Goal: Check status: Check status

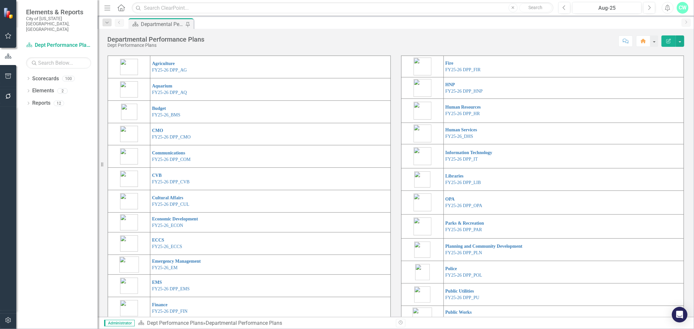
scroll to position [23, 0]
click at [466, 118] on link "FY25-26 DPP_HR" at bounding box center [462, 115] width 34 height 5
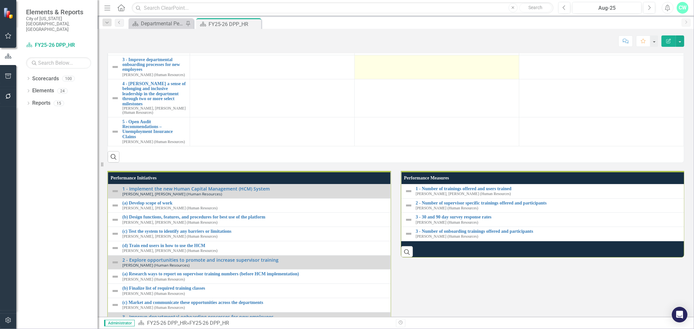
scroll to position [687, 0]
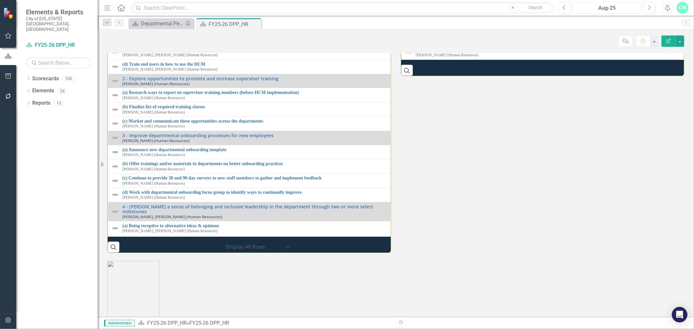
click at [590, 5] on div "Aug-25" at bounding box center [606, 8] width 65 height 8
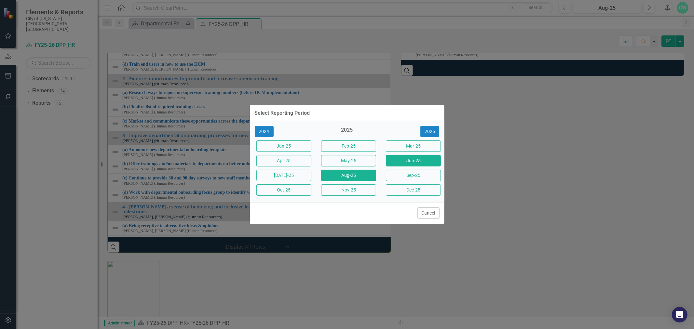
click at [404, 156] on button "Jun-25" at bounding box center [413, 160] width 55 height 11
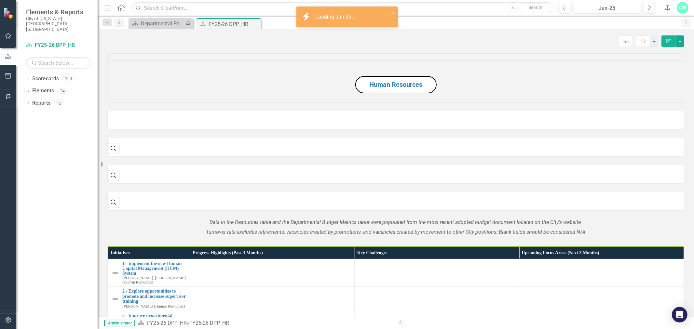
drag, startPoint x: 404, startPoint y: 156, endPoint x: 70, endPoint y: 203, distance: 337.0
click at [70, 203] on div "Dropdown Scorecards 100 FY24 City Highlights FY25 City Highlights FY24 Budget I…" at bounding box center [56, 202] width 81 height 256
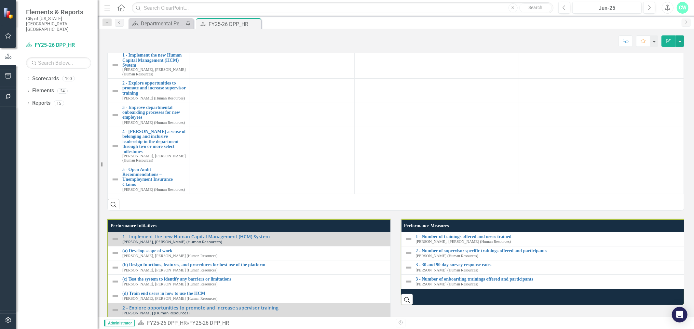
scroll to position [542, 0]
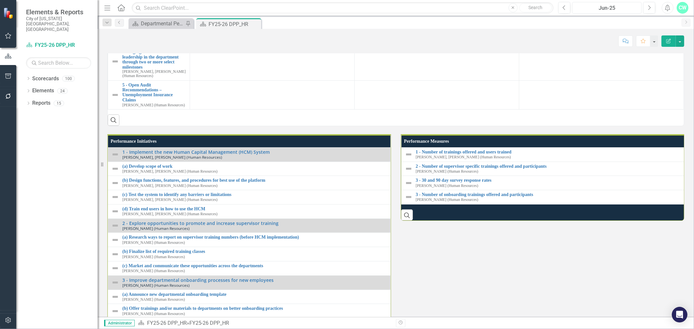
click at [576, 5] on div "Jun-25" at bounding box center [606, 8] width 65 height 8
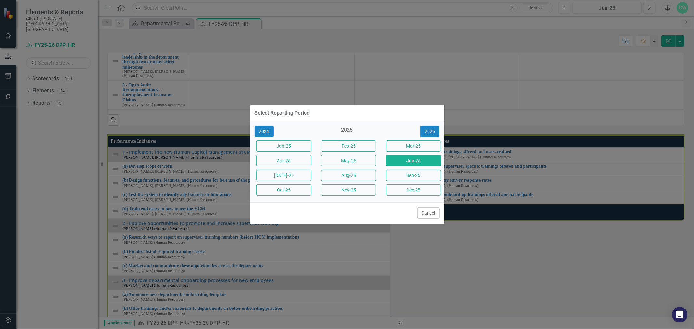
click at [572, 7] on div "Select Reporting Period 2024 2025 [DATE]-25 Feb-25 Mar-25 Apr-25 May-25 Jun-25 …" at bounding box center [347, 164] width 694 height 329
drag, startPoint x: 556, startPoint y: 62, endPoint x: 509, endPoint y: 89, distance: 54.1
click at [557, 60] on div "Select Reporting Period 2024 2025 [DATE]-25 Feb-25 Mar-25 Apr-25 May-25 Jun-25 …" at bounding box center [347, 164] width 694 height 329
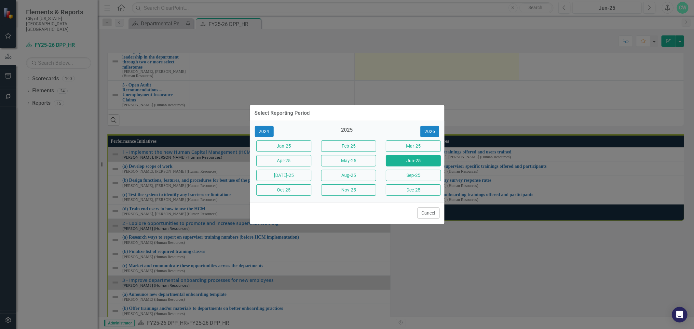
click at [431, 211] on button "Cancel" at bounding box center [428, 213] width 22 height 11
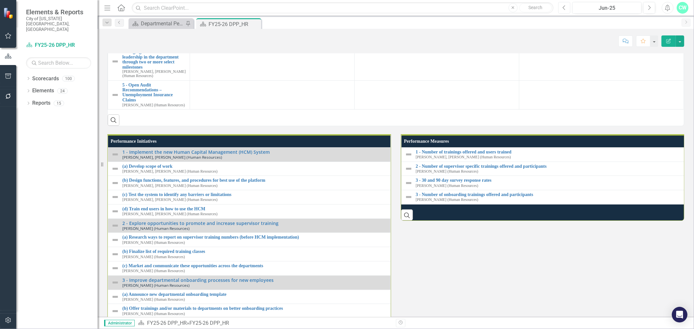
click at [567, 7] on button "Previous" at bounding box center [564, 8] width 12 height 12
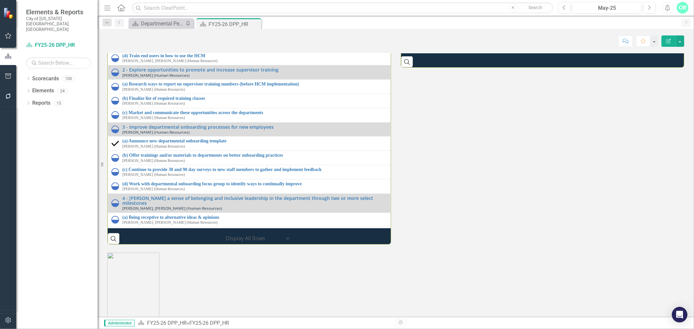
scroll to position [776, 0]
